Goal: Task Accomplishment & Management: Complete application form

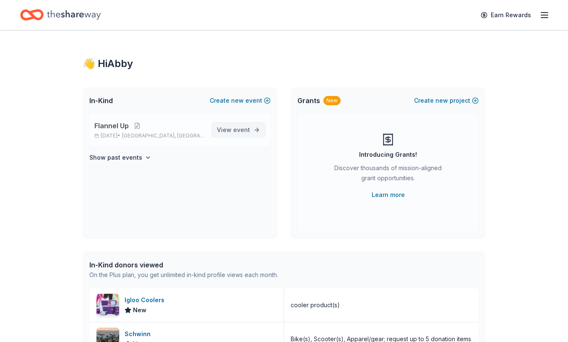
click at [232, 126] on span "View event" at bounding box center [233, 130] width 33 height 10
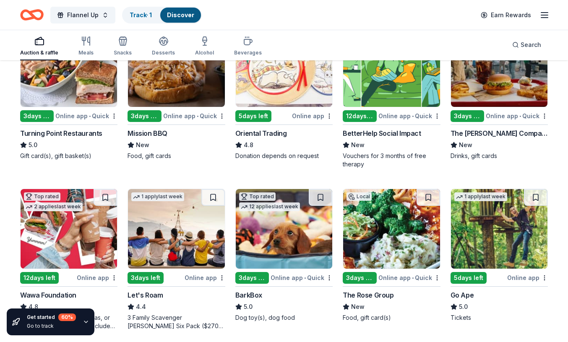
scroll to position [135, 0]
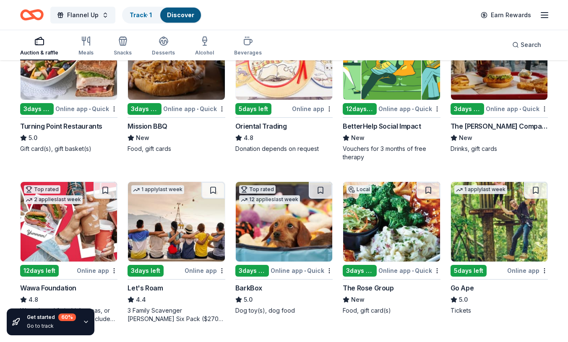
click at [82, 78] on img at bounding box center [69, 60] width 96 height 80
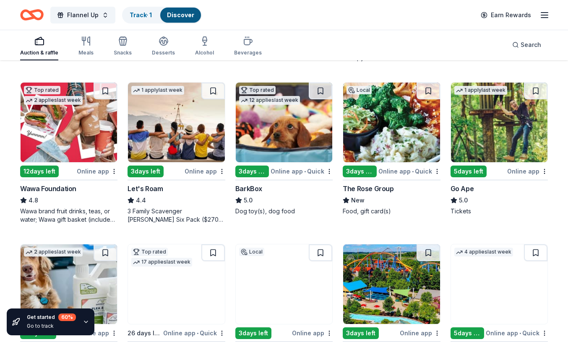
scroll to position [236, 0]
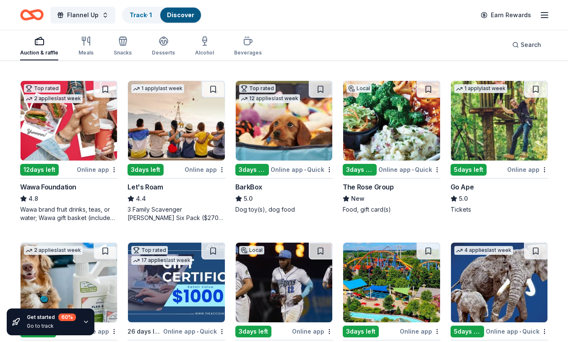
click at [277, 127] on img at bounding box center [284, 121] width 96 height 80
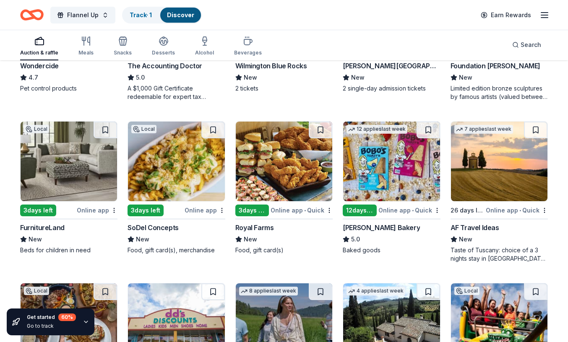
scroll to position [520, 0]
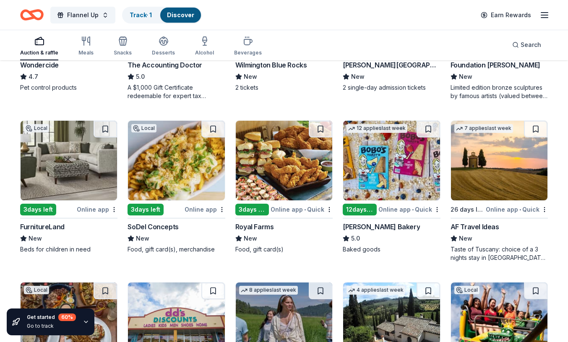
click at [165, 164] on img at bounding box center [176, 161] width 96 height 80
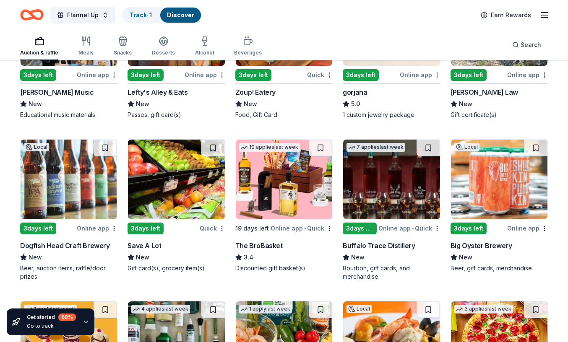
scroll to position [1304, 0]
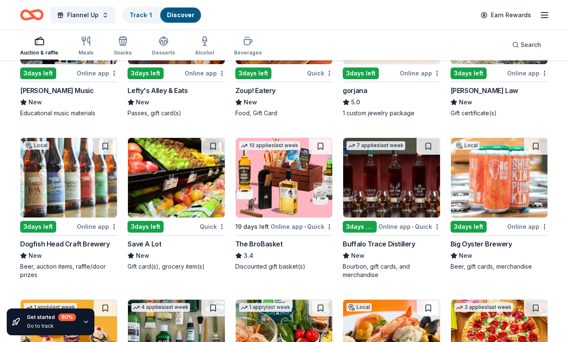
click at [55, 180] on img at bounding box center [69, 178] width 96 height 80
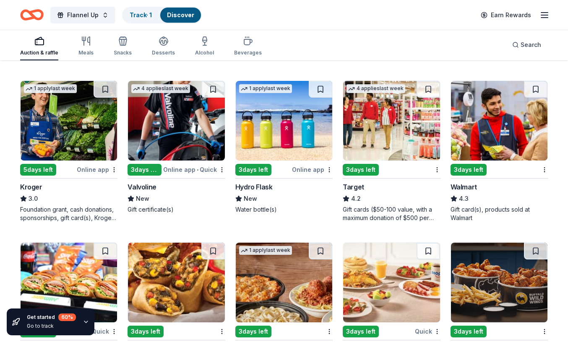
scroll to position [2819, 0]
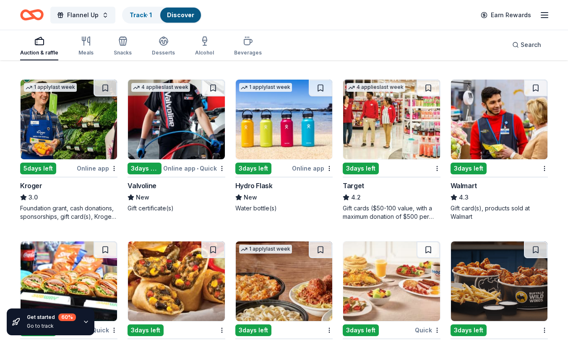
click at [382, 136] on img at bounding box center [391, 120] width 96 height 80
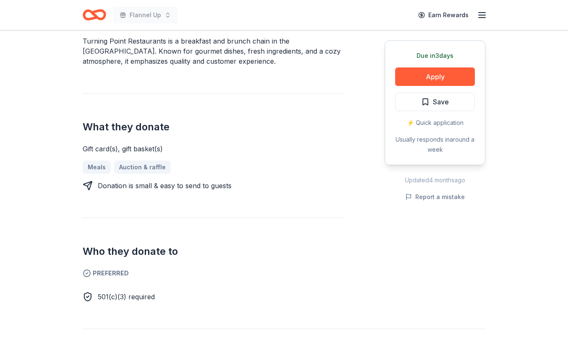
scroll to position [260, 0]
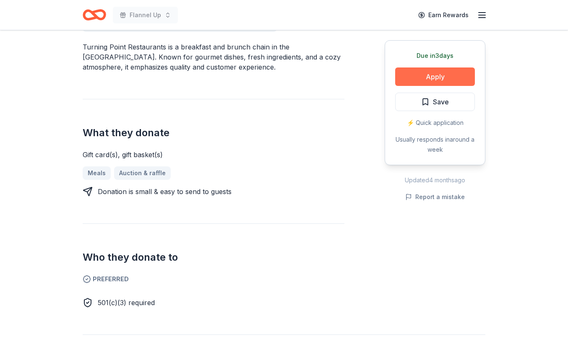
click at [419, 75] on button "Apply" at bounding box center [435, 77] width 80 height 18
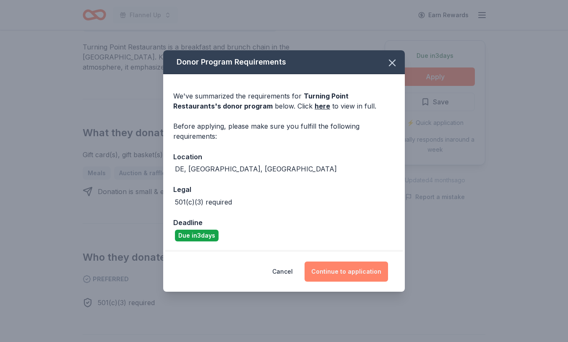
click at [354, 275] on button "Continue to application" at bounding box center [345, 272] width 83 height 20
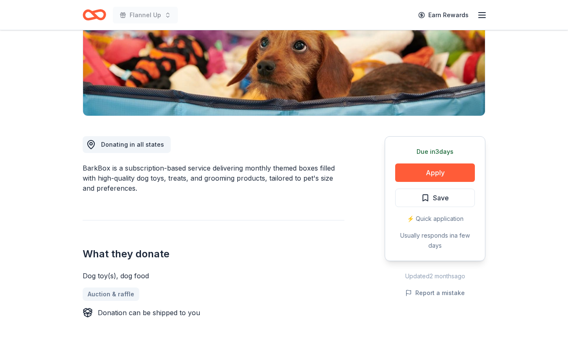
scroll to position [142, 0]
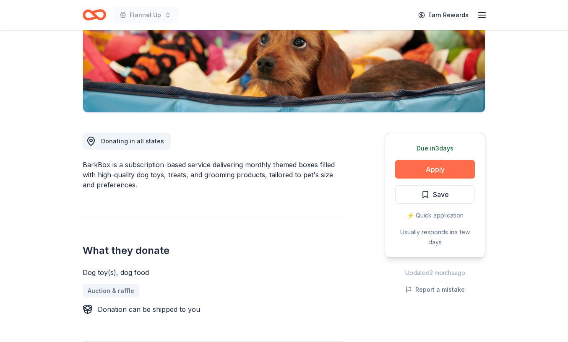
click at [435, 168] on button "Apply" at bounding box center [435, 169] width 80 height 18
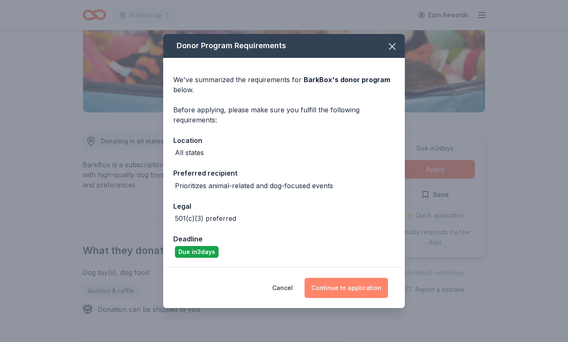
click at [349, 291] on button "Continue to application" at bounding box center [345, 288] width 83 height 20
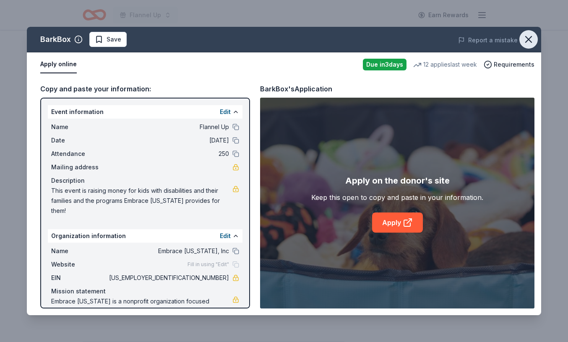
click at [528, 38] on icon "button" at bounding box center [529, 39] width 6 height 6
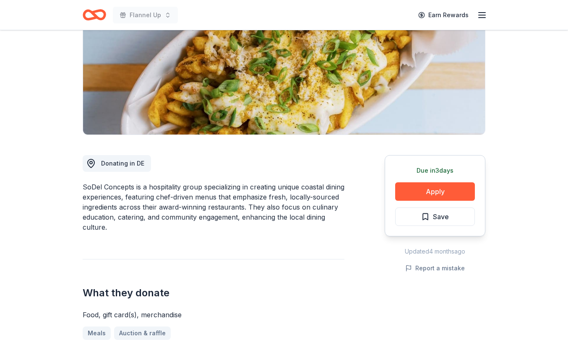
scroll to position [121, 0]
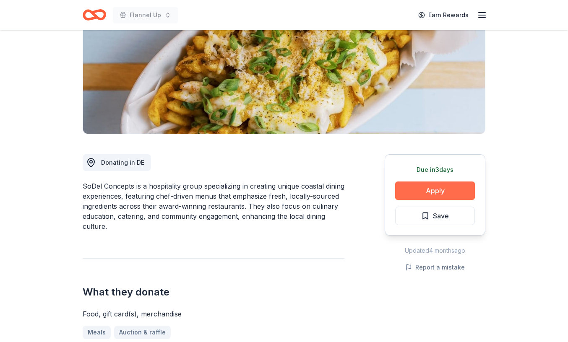
click at [429, 191] on button "Apply" at bounding box center [435, 191] width 80 height 18
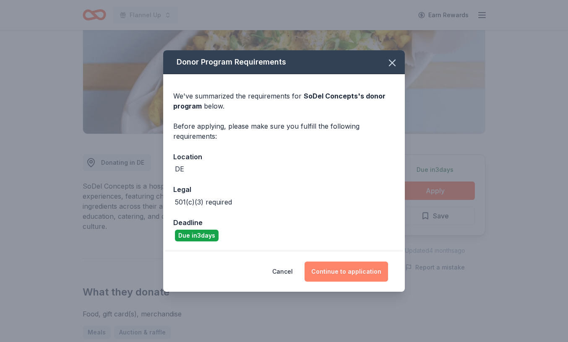
click at [362, 271] on button "Continue to application" at bounding box center [345, 272] width 83 height 20
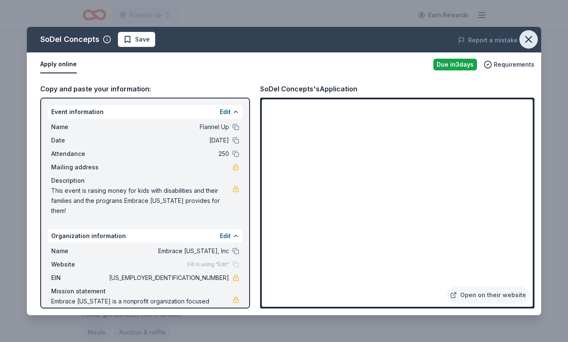
click at [532, 44] on icon "button" at bounding box center [529, 40] width 12 height 12
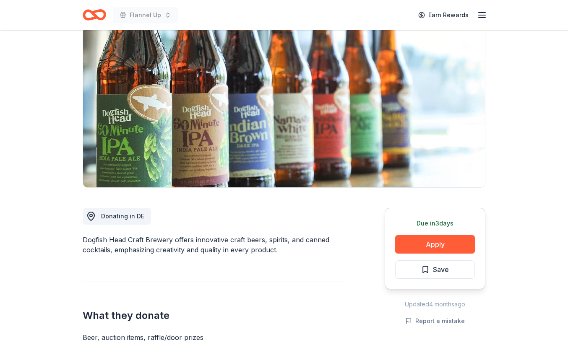
scroll to position [78, 0]
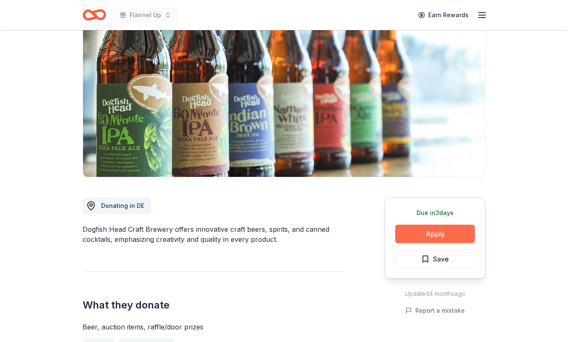
click at [430, 238] on button "Apply" at bounding box center [435, 234] width 80 height 18
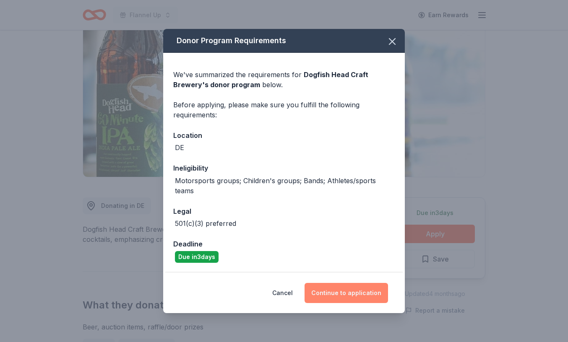
click at [342, 294] on button "Continue to application" at bounding box center [345, 293] width 83 height 20
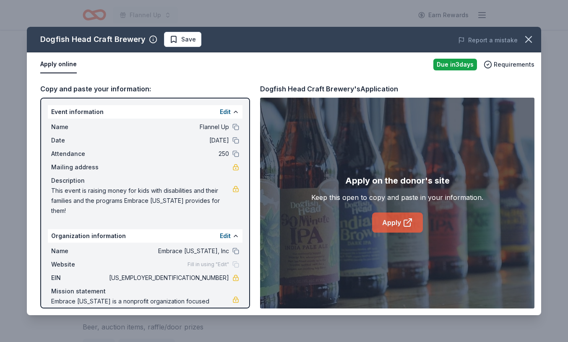
click at [396, 225] on link "Apply" at bounding box center [397, 223] width 51 height 20
click at [529, 39] on icon "button" at bounding box center [529, 39] width 6 height 6
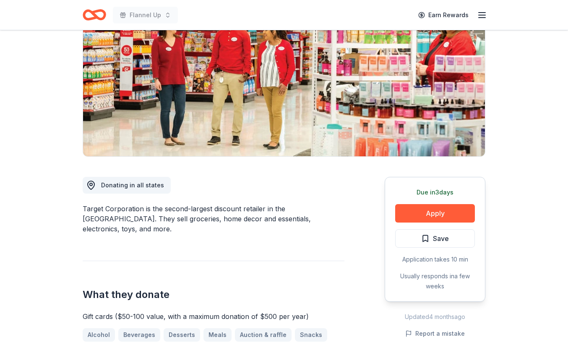
scroll to position [100, 0]
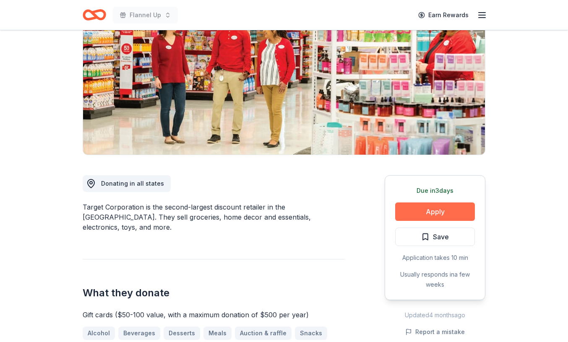
click at [448, 215] on button "Apply" at bounding box center [435, 212] width 80 height 18
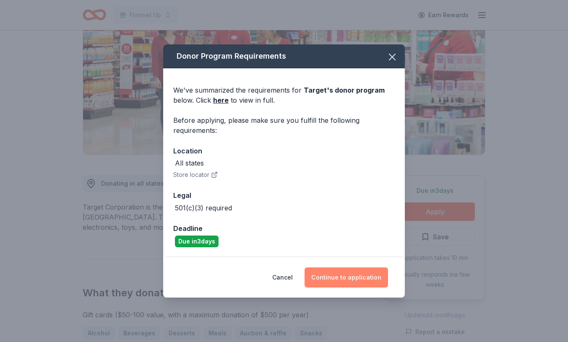
click at [358, 281] on button "Continue to application" at bounding box center [345, 278] width 83 height 20
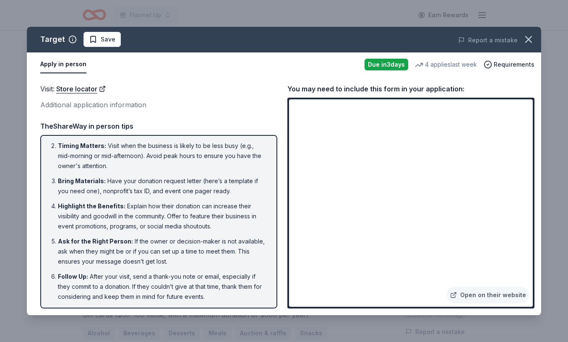
scroll to position [28, 0]
click at [528, 41] on icon "button" at bounding box center [529, 40] width 12 height 12
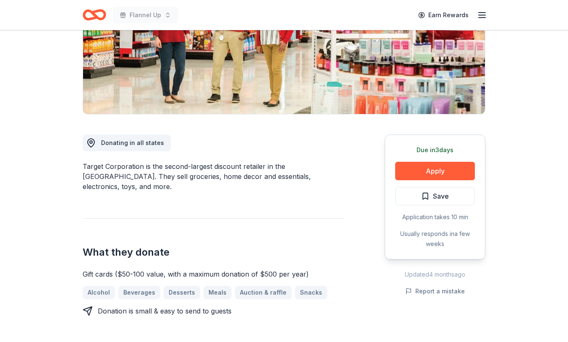
scroll to position [0, 0]
